Goal: Transaction & Acquisition: Purchase product/service

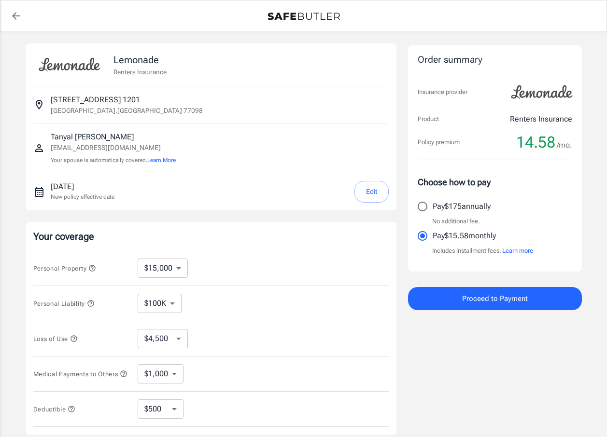
select select "15000"
select select "500"
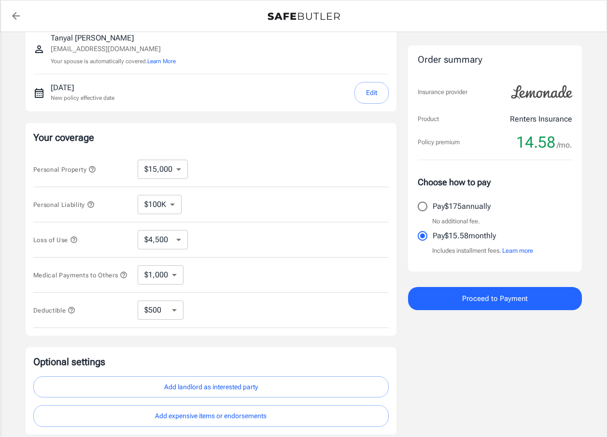
scroll to position [83, 0]
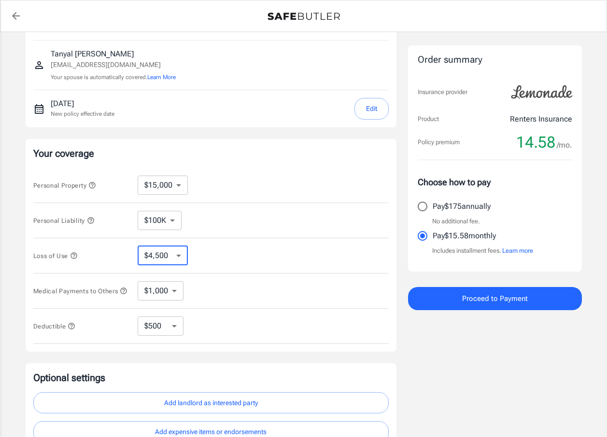
click at [180, 257] on select "$4,500 $7,500 $13,500 $22,500 $34,500 $55,500 $85,500 $130K $200K" at bounding box center [163, 255] width 50 height 19
click at [183, 264] on select "$4,500 $7,500 $13,500 $22,500 $34,500 $55,500 $85,500 $130K $200K" at bounding box center [163, 255] width 50 height 19
select select "7500"
click at [184, 255] on select "$4,500 $7,500 $13,500 $22,500 $34,500 $55,500 $85,500 $130K $200K" at bounding box center [163, 255] width 50 height 19
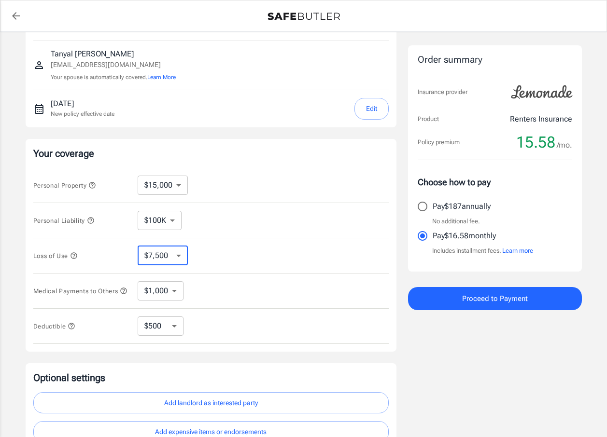
select select "13500"
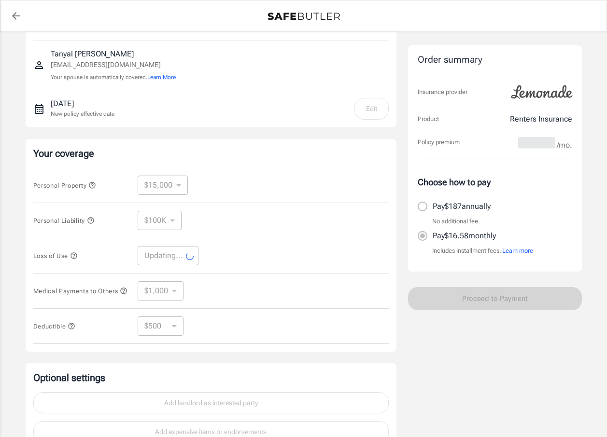
select select "13500"
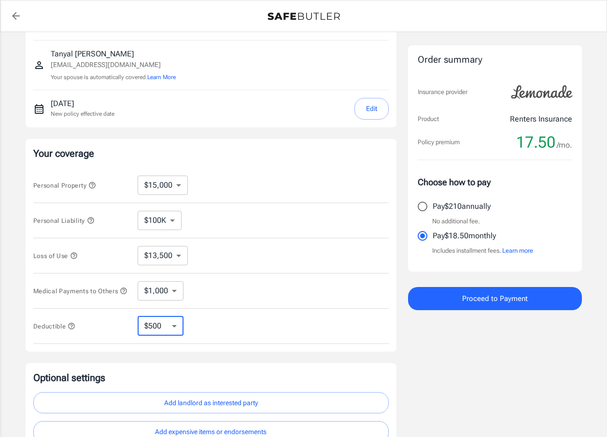
click at [174, 331] on select "$250 $500 $1,000 $2,500" at bounding box center [161, 326] width 46 height 19
select select "250"
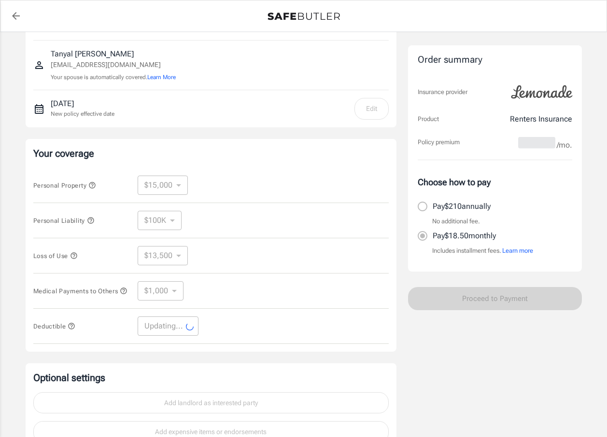
select select "250"
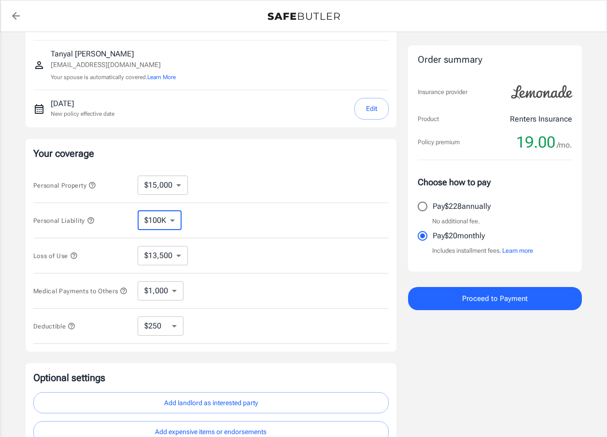
click at [178, 222] on select "$100K $200K $300K $400K $500K" at bounding box center [160, 220] width 44 height 19
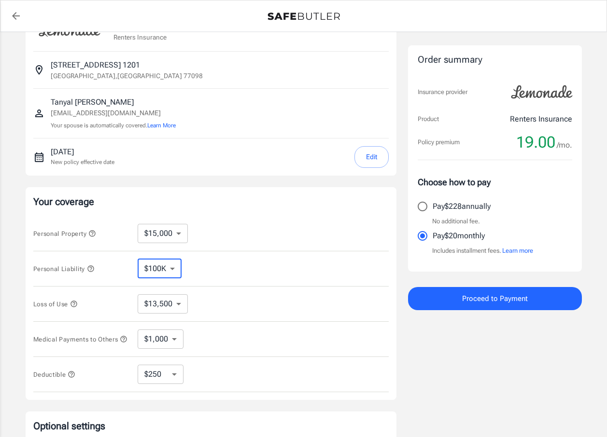
scroll to position [0, 0]
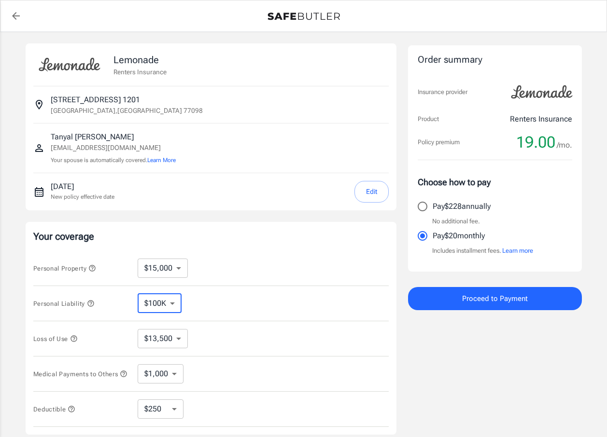
click at [363, 194] on button "Edit" at bounding box center [371, 192] width 34 height 22
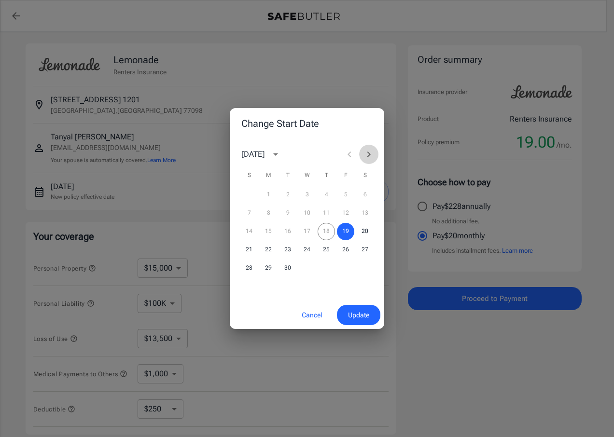
click at [366, 157] on icon "Next month" at bounding box center [369, 155] width 12 height 12
click at [366, 195] on button "4" at bounding box center [364, 194] width 17 height 17
click at [348, 320] on span "Update" at bounding box center [358, 315] width 21 height 12
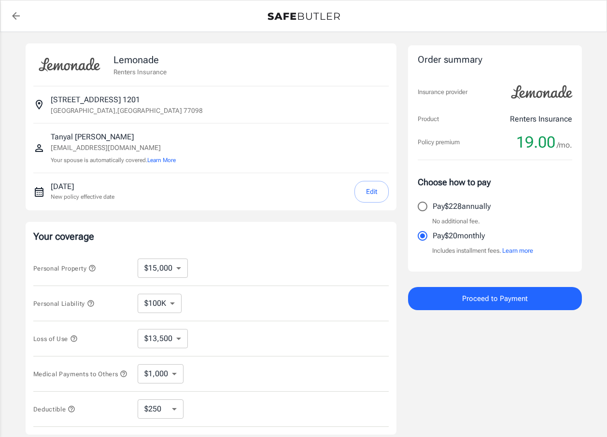
click at [175, 337] on select "$4,500 $7,500 $13,500 $22,500 $34,500 $55,500 $85,500 $130K $200K" at bounding box center [163, 338] width 50 height 19
select select "7500"
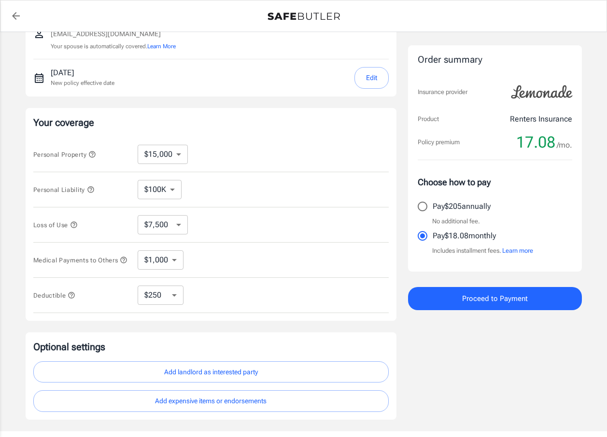
scroll to position [145, 0]
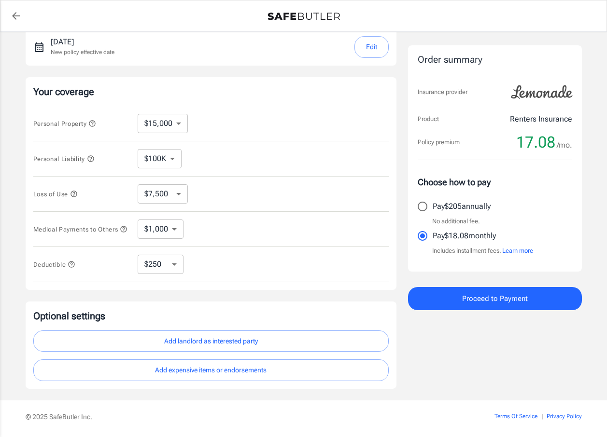
click at [95, 122] on icon "button" at bounding box center [92, 123] width 6 height 6
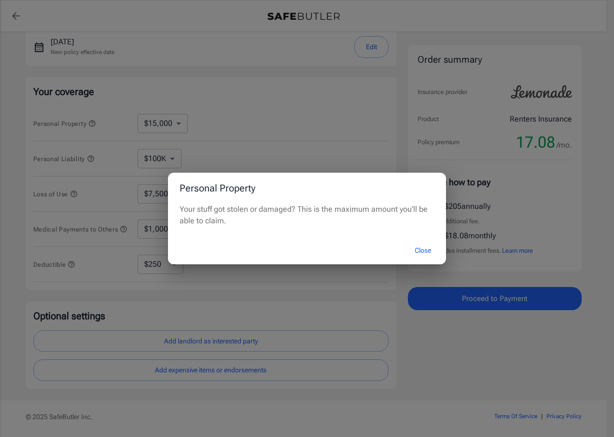
click at [419, 252] on button "Close" at bounding box center [422, 250] width 39 height 21
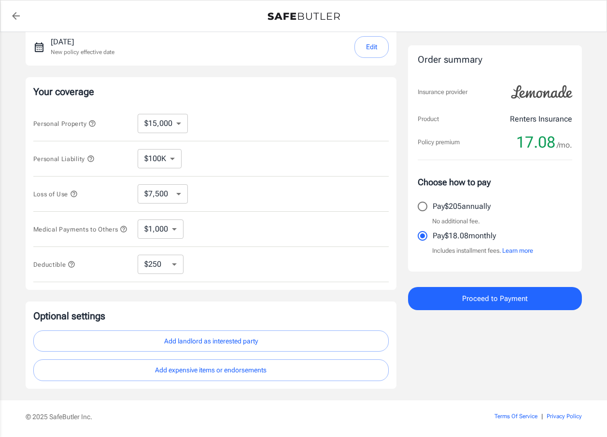
click at [93, 124] on icon "button" at bounding box center [92, 124] width 8 height 8
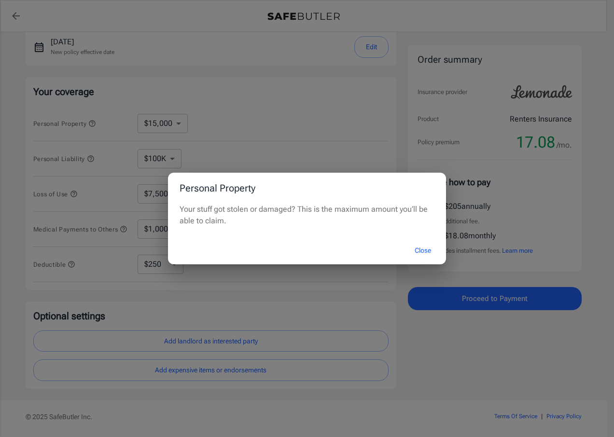
click at [93, 124] on div "Personal Property Your stuff got stolen or damaged? This is the maximum amount …" at bounding box center [307, 218] width 614 height 437
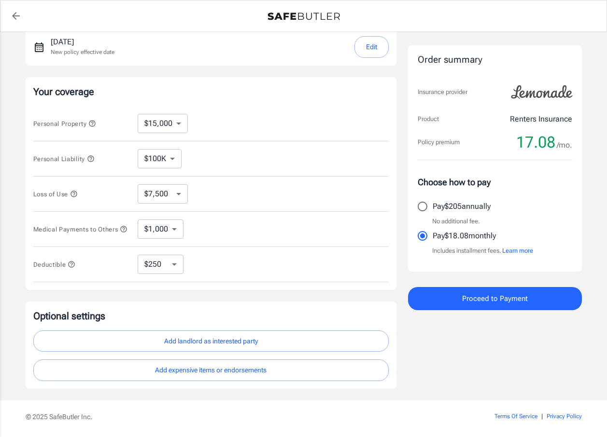
click at [93, 157] on icon "button" at bounding box center [90, 158] width 6 height 6
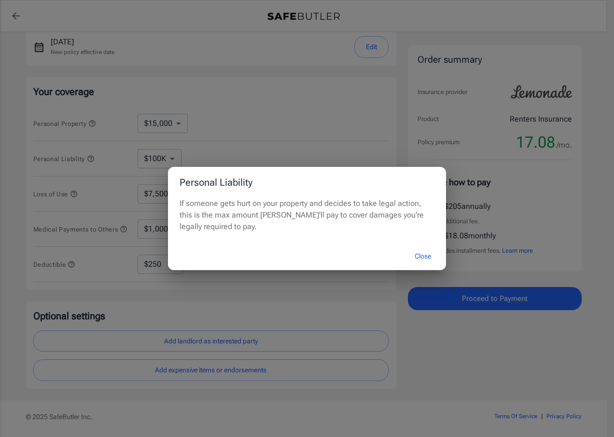
click at [93, 157] on div "Personal Liability If someone gets hurt on your property and decides to take le…" at bounding box center [307, 218] width 614 height 437
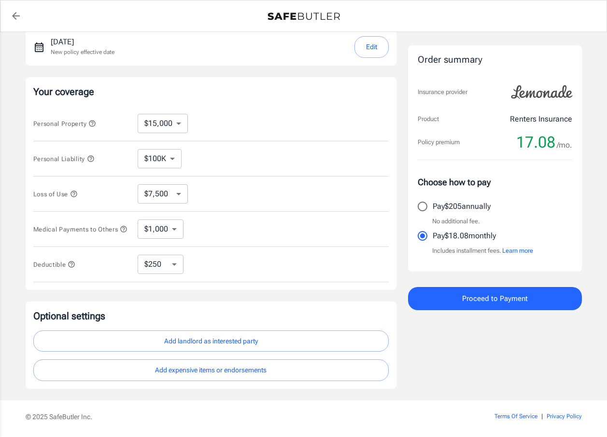
click at [75, 195] on icon "button" at bounding box center [73, 194] width 6 height 6
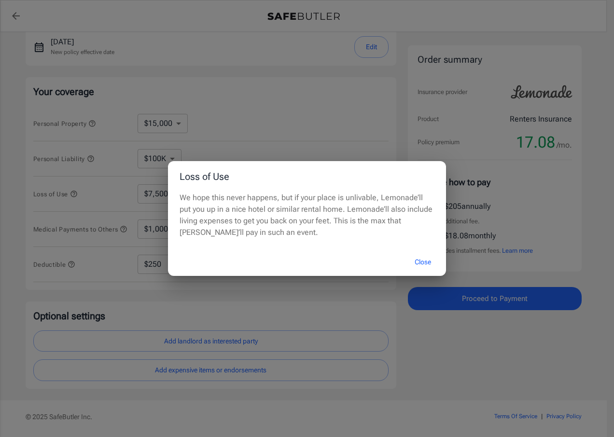
click at [76, 194] on div "Loss of Use We hope this never happens, but if your place is unlivable, Lemonad…" at bounding box center [307, 218] width 614 height 437
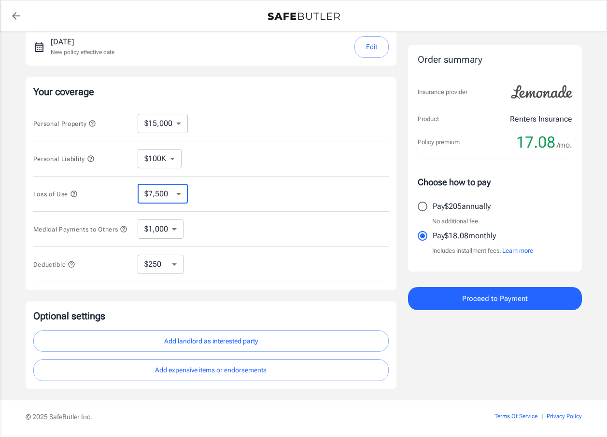
click at [162, 191] on select "$4,500 $7,500 $13,500 $22,500 $34,500 $55,500 $85,500 $130K $200K" at bounding box center [163, 193] width 50 height 19
select select "13500"
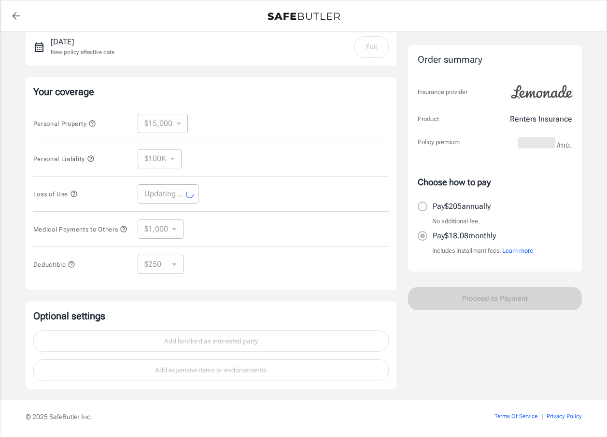
select select "13500"
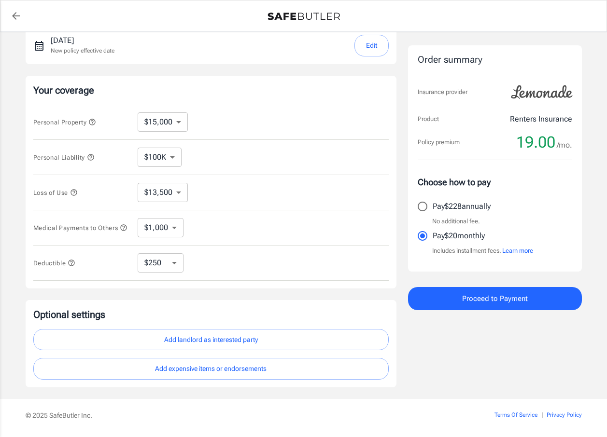
scroll to position [131, 0]
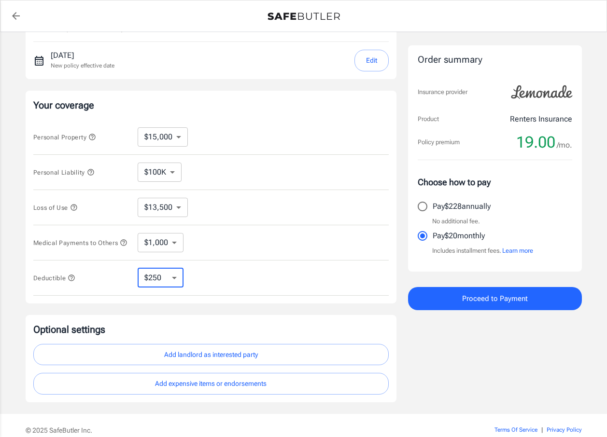
click at [175, 283] on select "$250 $500 $1,000 $2,500" at bounding box center [161, 277] width 46 height 19
select select "500"
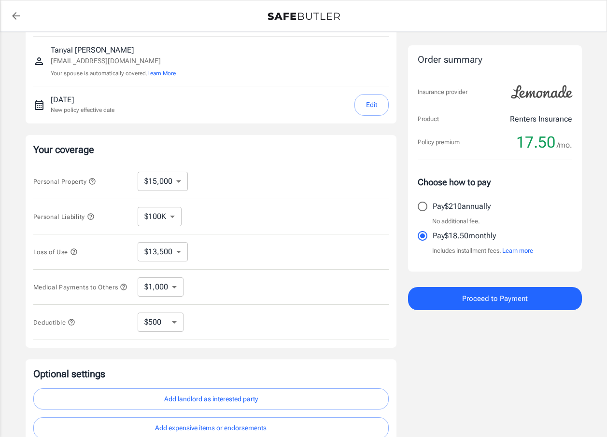
scroll to position [83, 0]
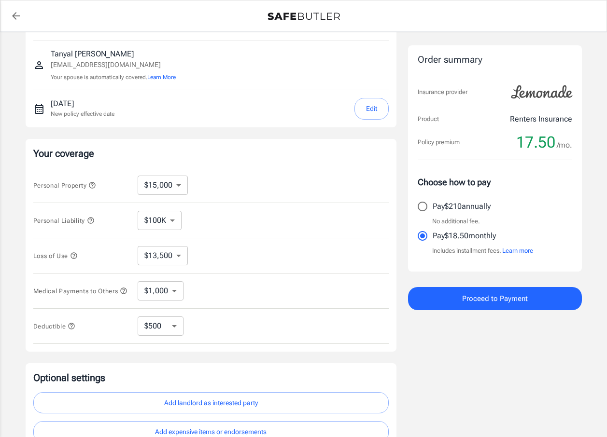
click at [93, 186] on icon "button" at bounding box center [92, 185] width 8 height 8
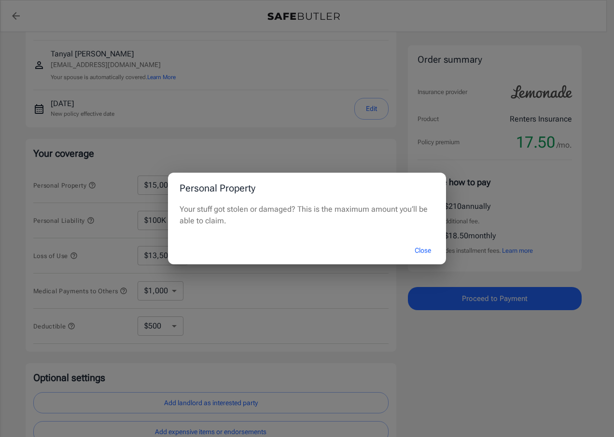
click at [92, 186] on div "Personal Property Your stuff got stolen or damaged? This is the maximum amount …" at bounding box center [307, 218] width 614 height 437
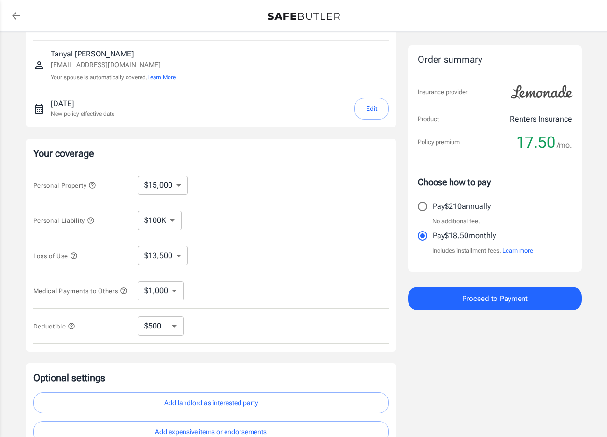
click at [92, 222] on icon "button" at bounding box center [91, 221] width 8 height 8
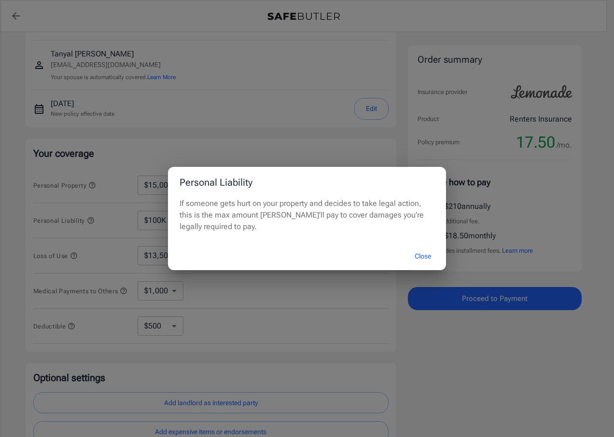
click at [92, 222] on div "Personal Liability If someone gets hurt on your property and decides to take le…" at bounding box center [307, 218] width 614 height 437
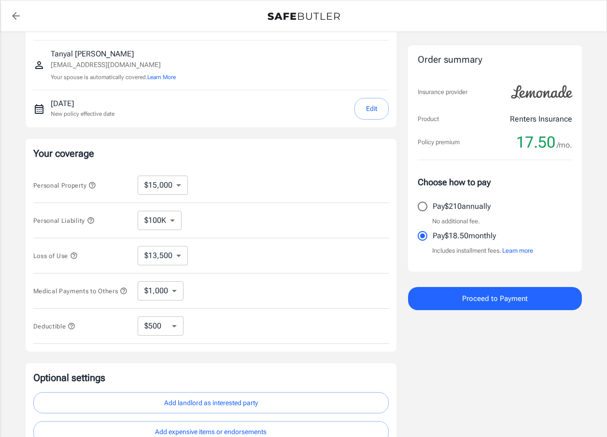
click at [77, 256] on icon "button" at bounding box center [74, 256] width 8 height 8
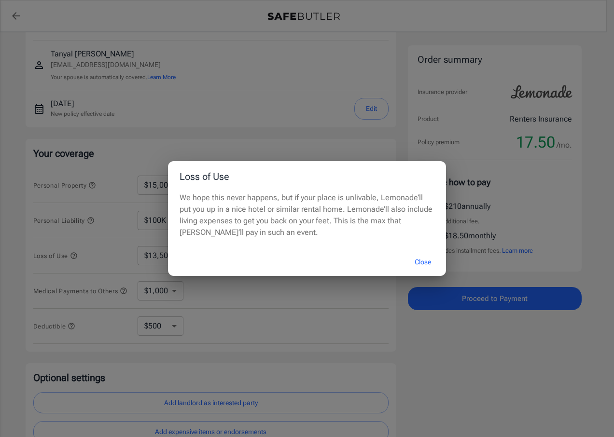
click at [411, 263] on button "Close" at bounding box center [422, 262] width 39 height 21
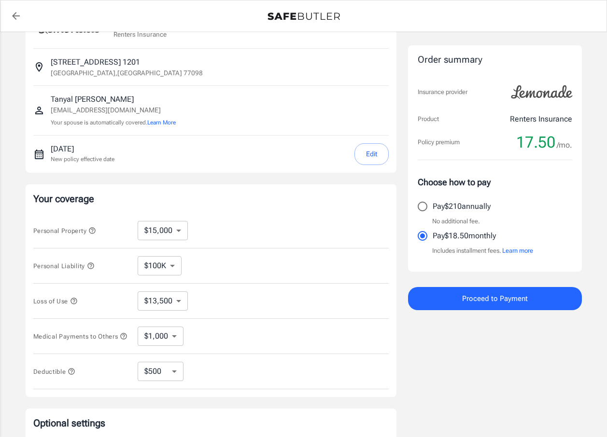
scroll to position [97, 0]
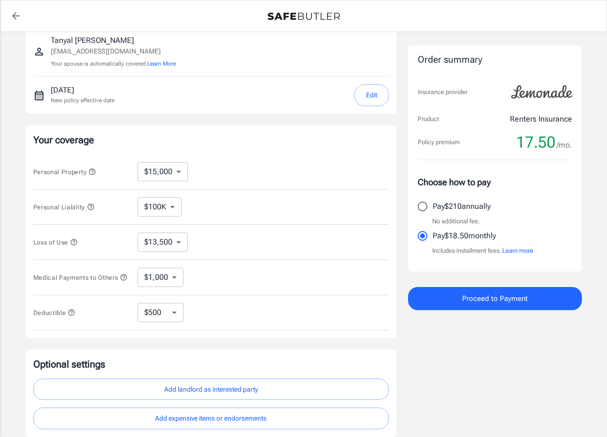
click at [443, 300] on button "Proceed to Payment" at bounding box center [495, 298] width 174 height 23
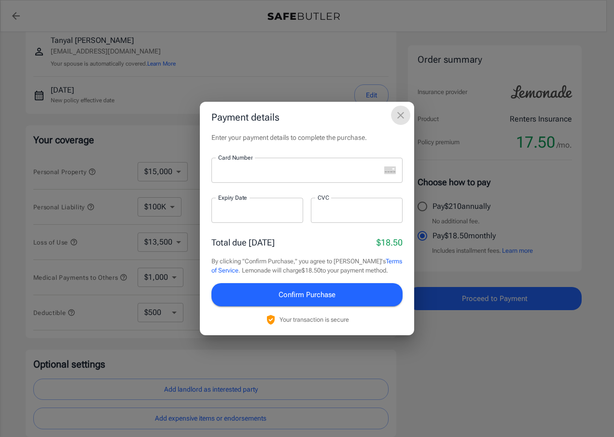
click at [401, 113] on icon "close" at bounding box center [401, 116] width 12 height 12
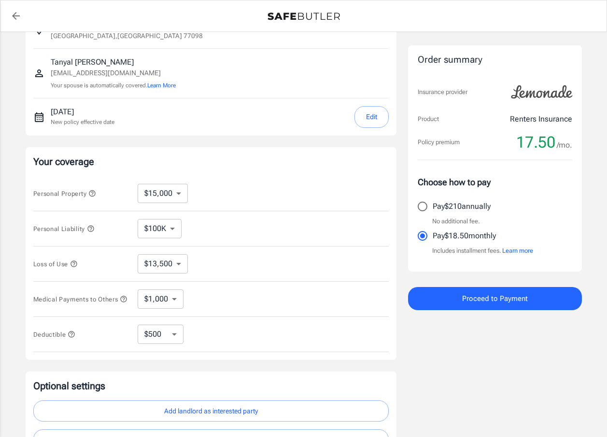
scroll to position [145, 0]
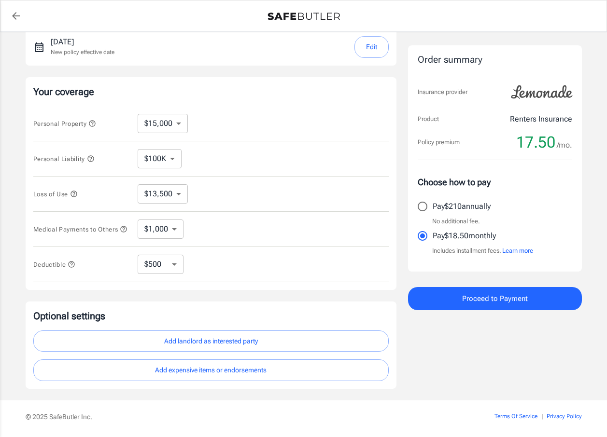
click at [75, 195] on icon "button" at bounding box center [73, 194] width 6 height 6
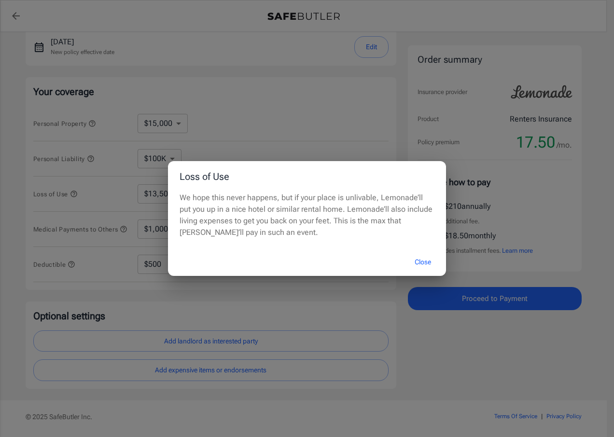
click at [430, 259] on button "Close" at bounding box center [422, 262] width 39 height 21
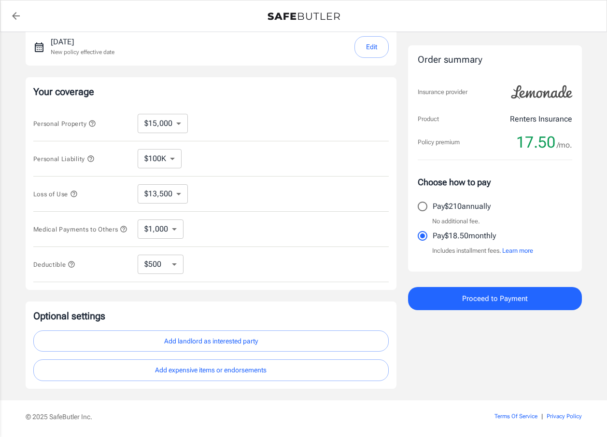
click at [168, 271] on select "$250 $500 $1,000 $2,500" at bounding box center [161, 264] width 46 height 19
select select "250"
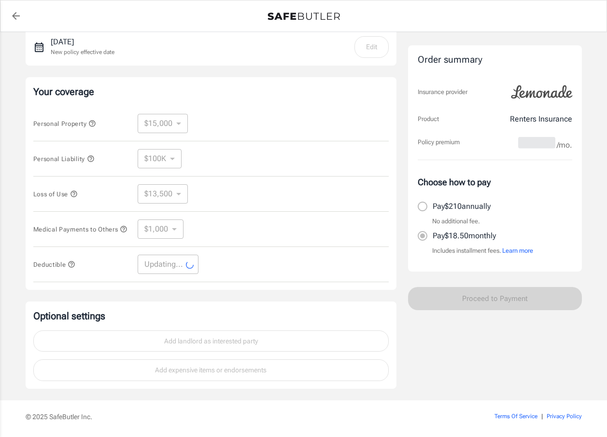
select select "250"
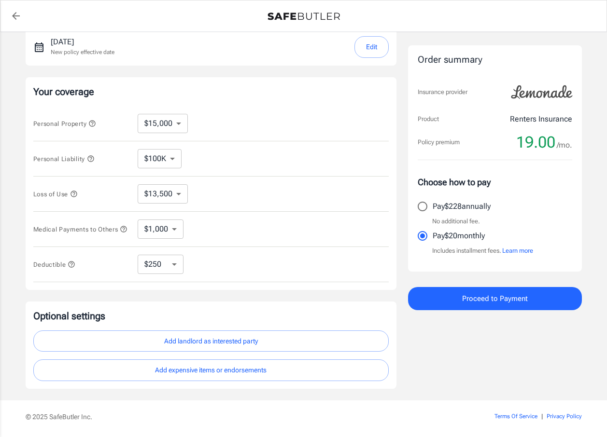
click at [157, 229] on select "$1,000 $2,000 $3,000 $4,000 $5,000" at bounding box center [161, 229] width 46 height 19
click at [31, 236] on div "Your coverage Personal Property $10,000 $15,000 $20,000 $25,000 $30,000 $40,000…" at bounding box center [211, 183] width 371 height 213
click at [120, 232] on icon "button" at bounding box center [123, 229] width 6 height 6
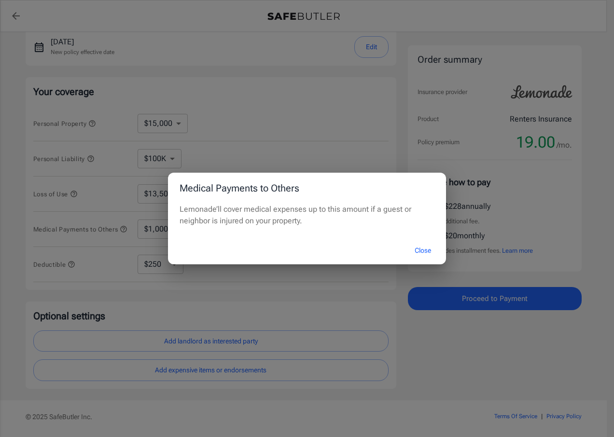
click at [430, 249] on button "Close" at bounding box center [422, 250] width 39 height 21
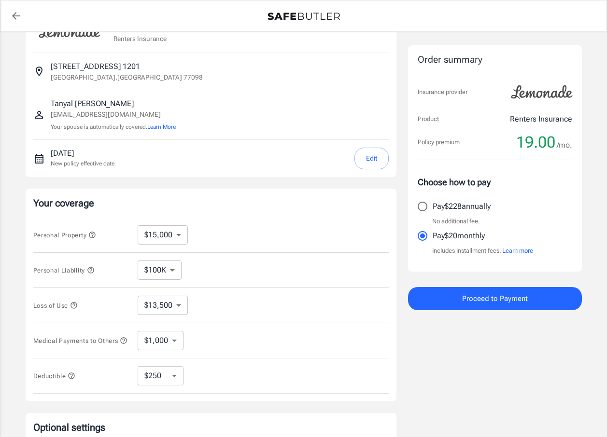
scroll to position [0, 0]
